Goal: Transaction & Acquisition: Purchase product/service

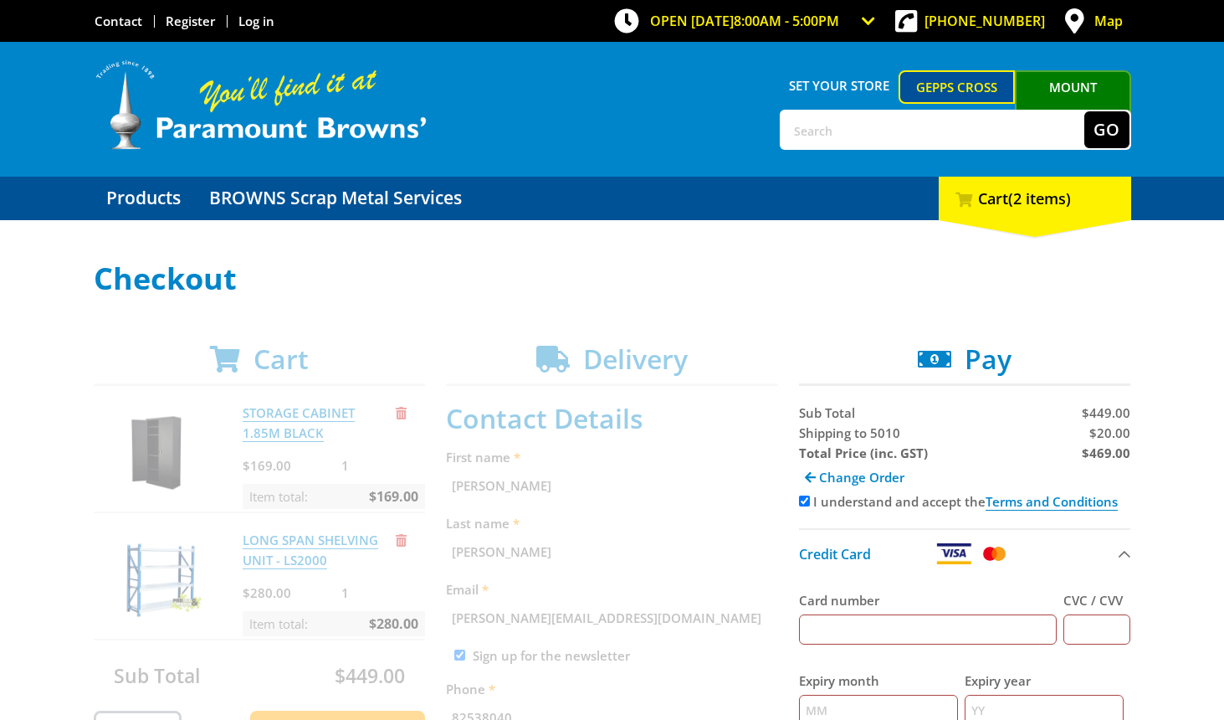
select select "SA"
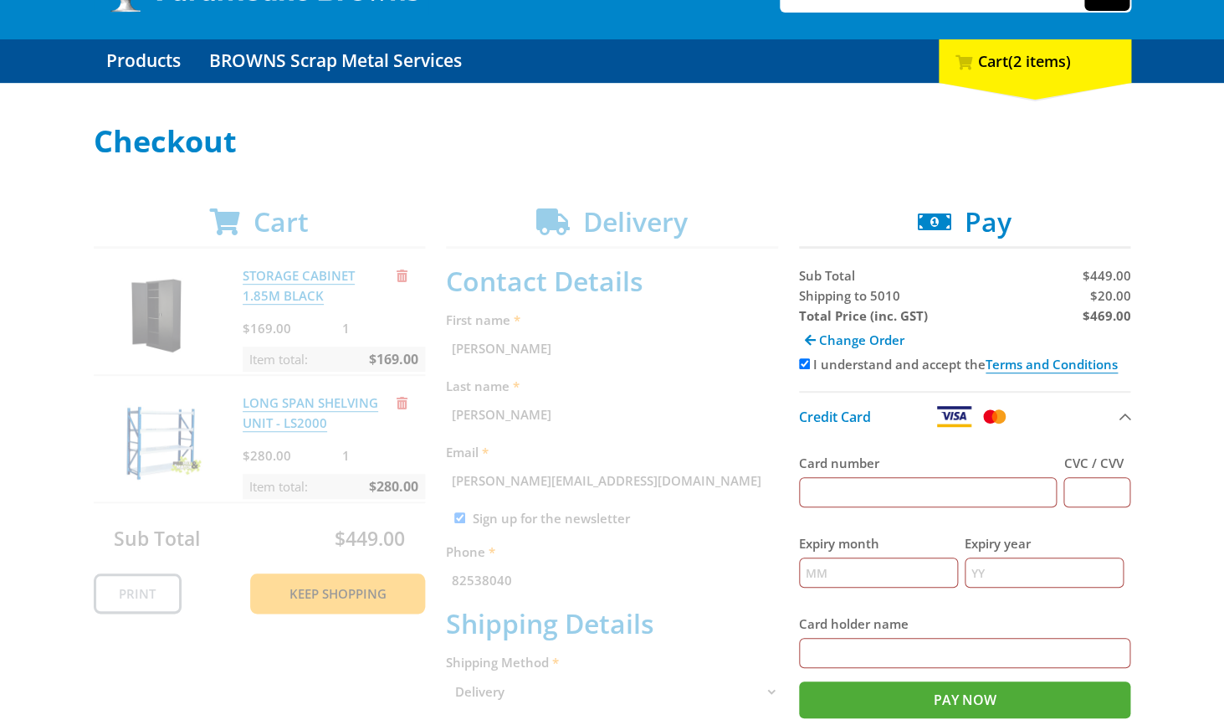
click at [911, 506] on input "Card number" at bounding box center [928, 492] width 259 height 30
type input "[CREDIT_CARD_NUMBER]"
click at [1113, 491] on input "CVC / CVV" at bounding box center [1097, 492] width 67 height 30
type input "029"
click at [912, 583] on input "Expiry month" at bounding box center [878, 572] width 159 height 30
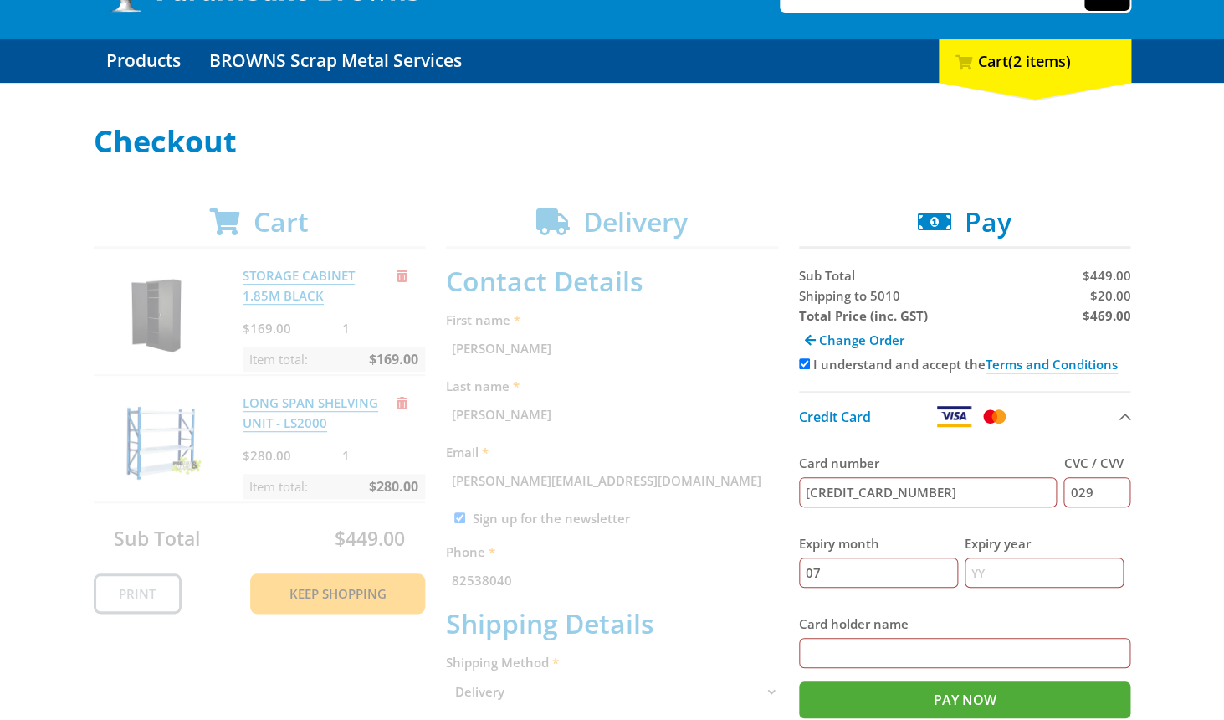
type input "07"
click at [1045, 573] on input "Expiry year" at bounding box center [1044, 572] width 159 height 30
type input "28"
click at [1038, 656] on input "Card holder name" at bounding box center [965, 653] width 332 height 30
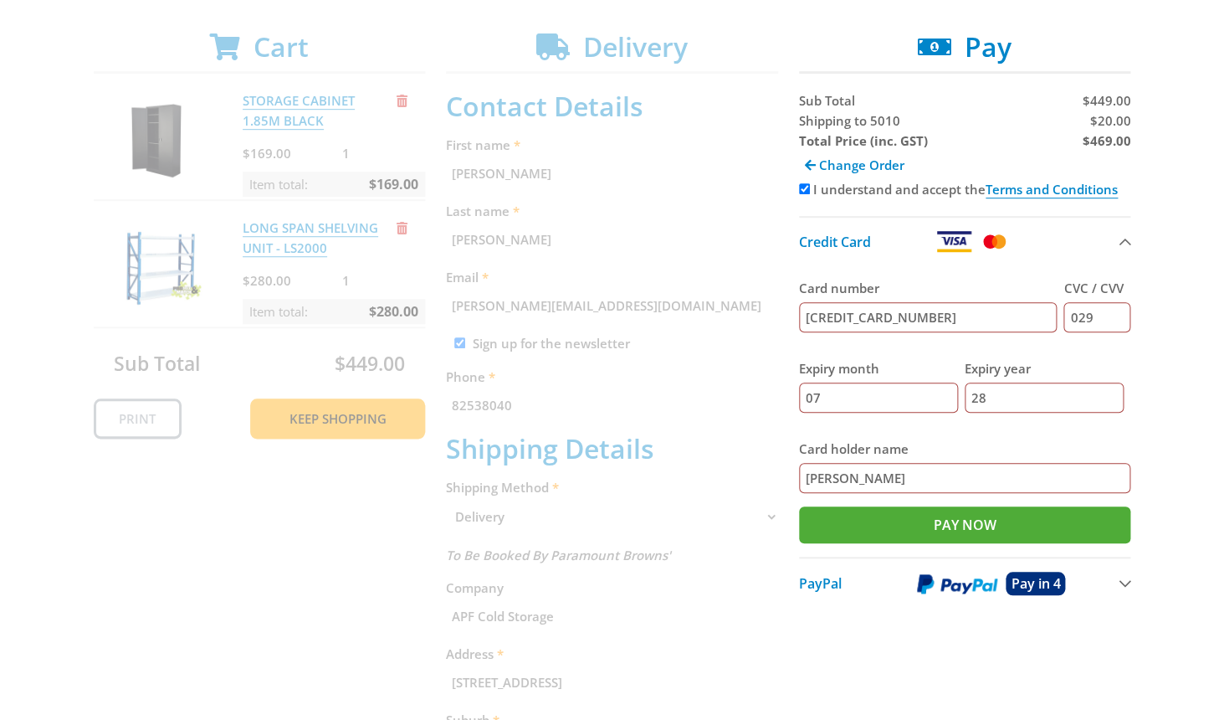
scroll to position [518, 0]
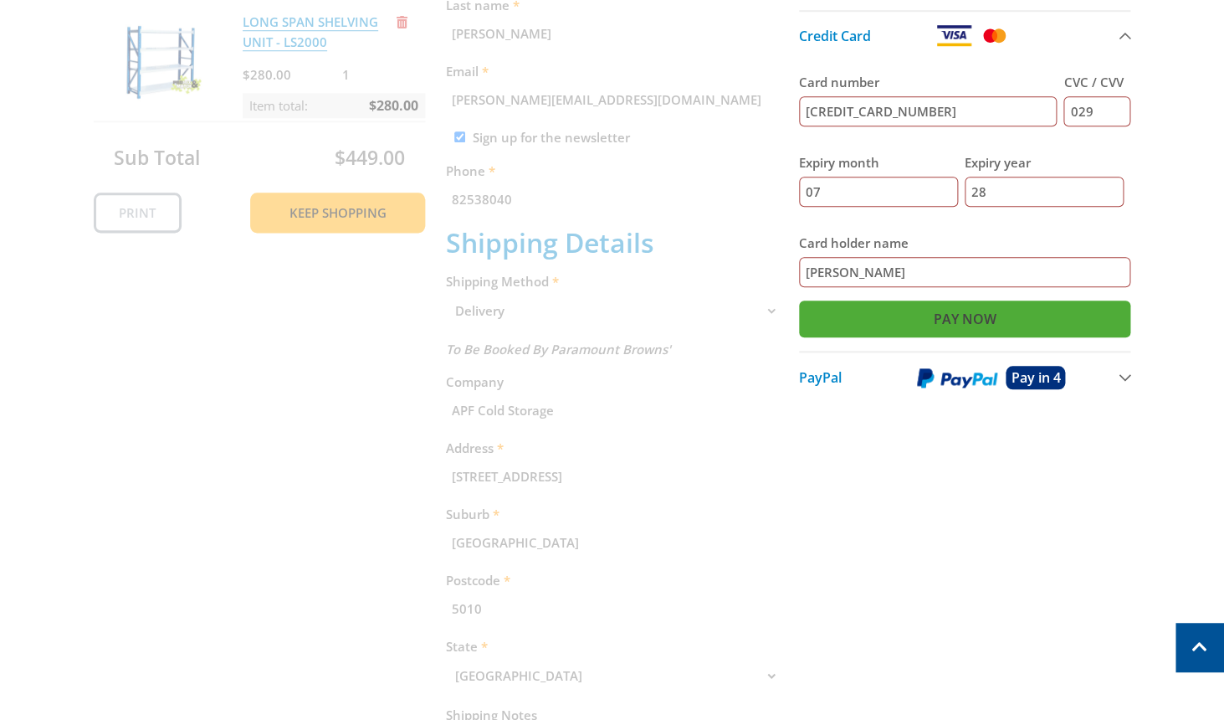
type input "[PERSON_NAME]"
click at [998, 333] on input "Pay Now" at bounding box center [965, 318] width 332 height 37
type input "Paying..."
